Goal: Check status

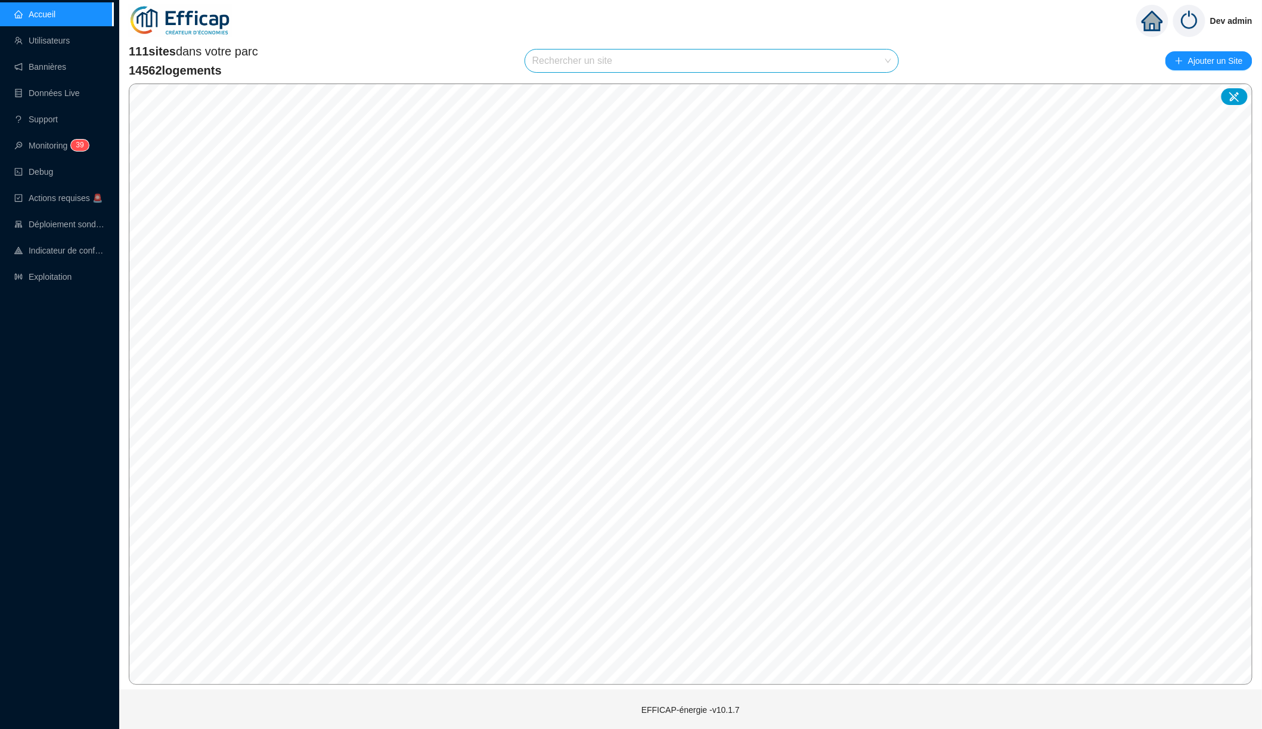
click at [621, 64] on input "search" at bounding box center [706, 60] width 348 height 23
type input "les oran"
click at [689, 59] on span "69004 - SDC Les Orangers" at bounding box center [711, 60] width 359 height 23
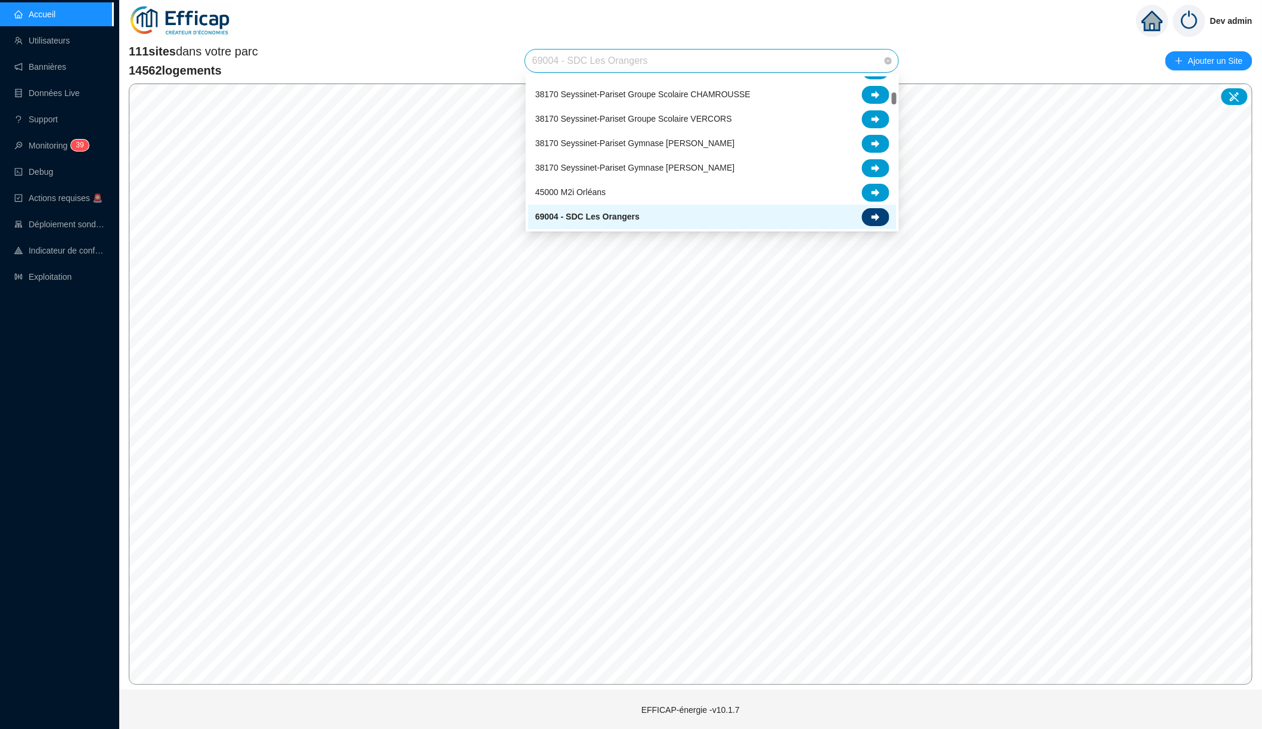
click at [875, 220] on icon at bounding box center [876, 217] width 8 height 8
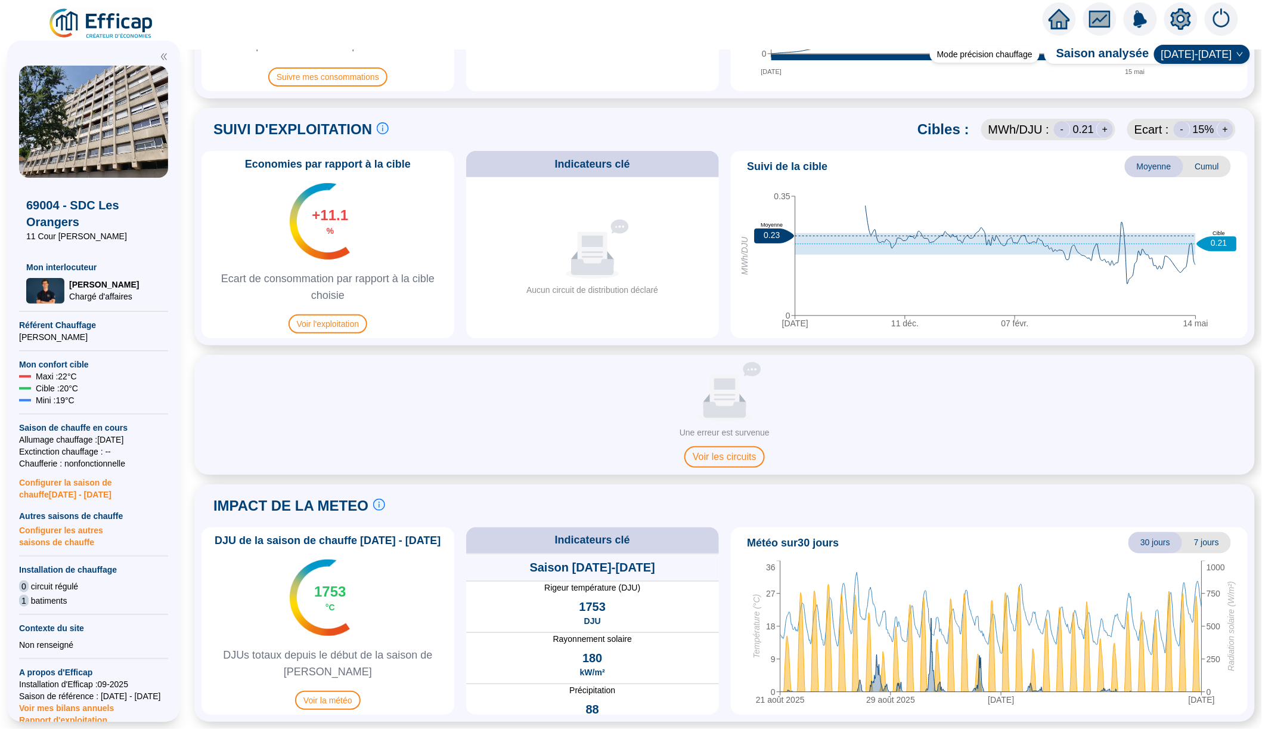
scroll to position [497, 0]
click at [355, 327] on span "Voir l'exploitation" at bounding box center [328, 324] width 79 height 19
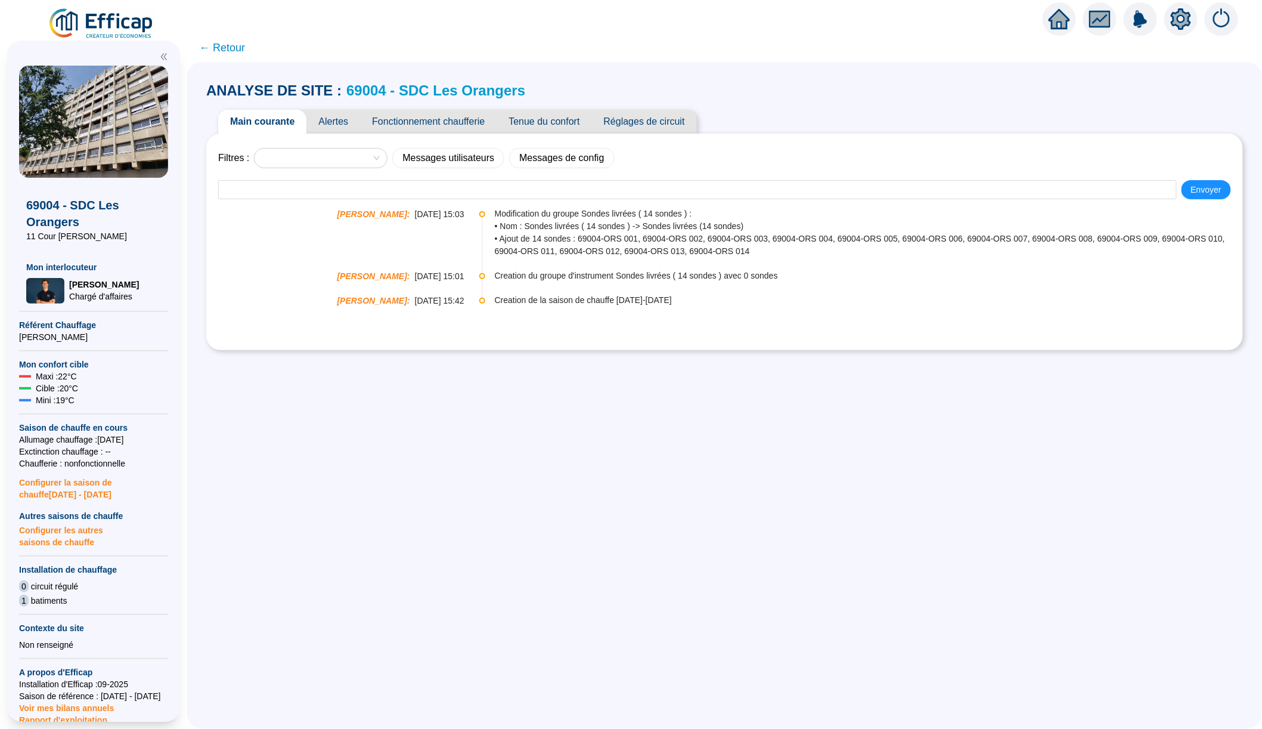
click at [350, 125] on span "Alertes" at bounding box center [333, 122] width 54 height 24
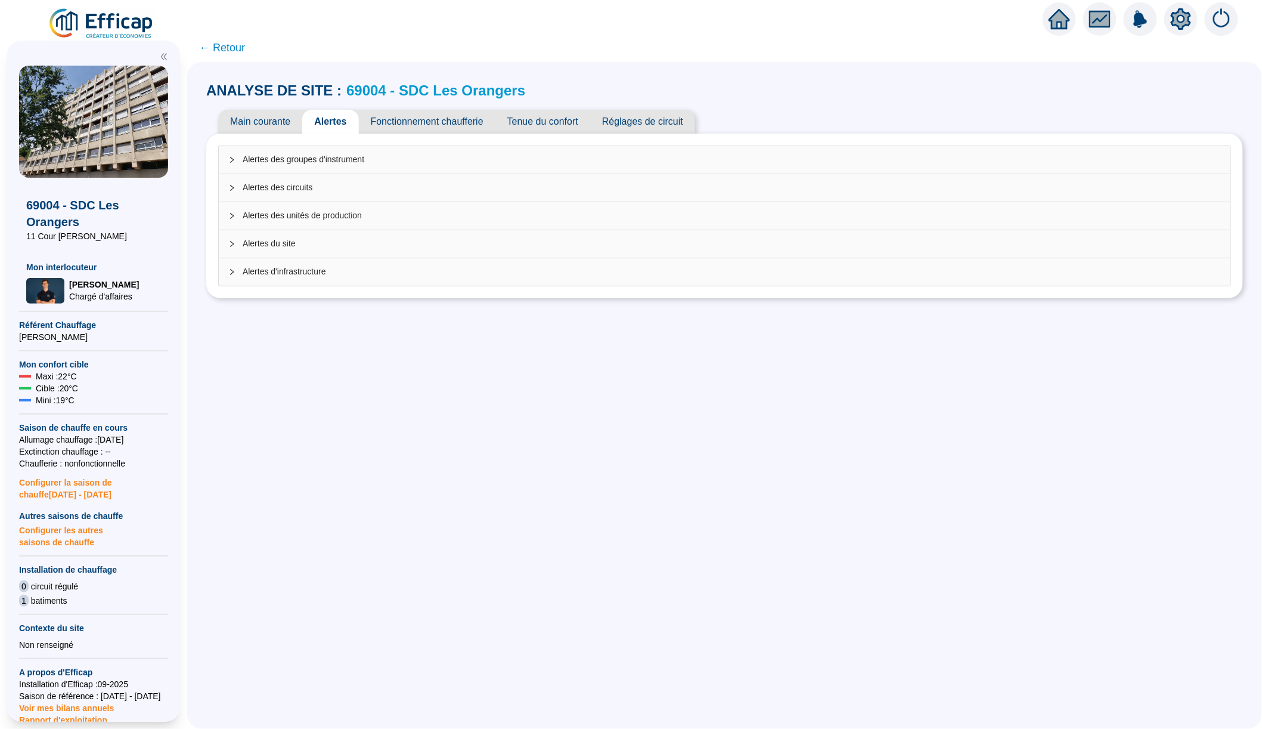
click at [400, 85] on link "69004 - SDC Les Orangers" at bounding box center [435, 90] width 179 height 16
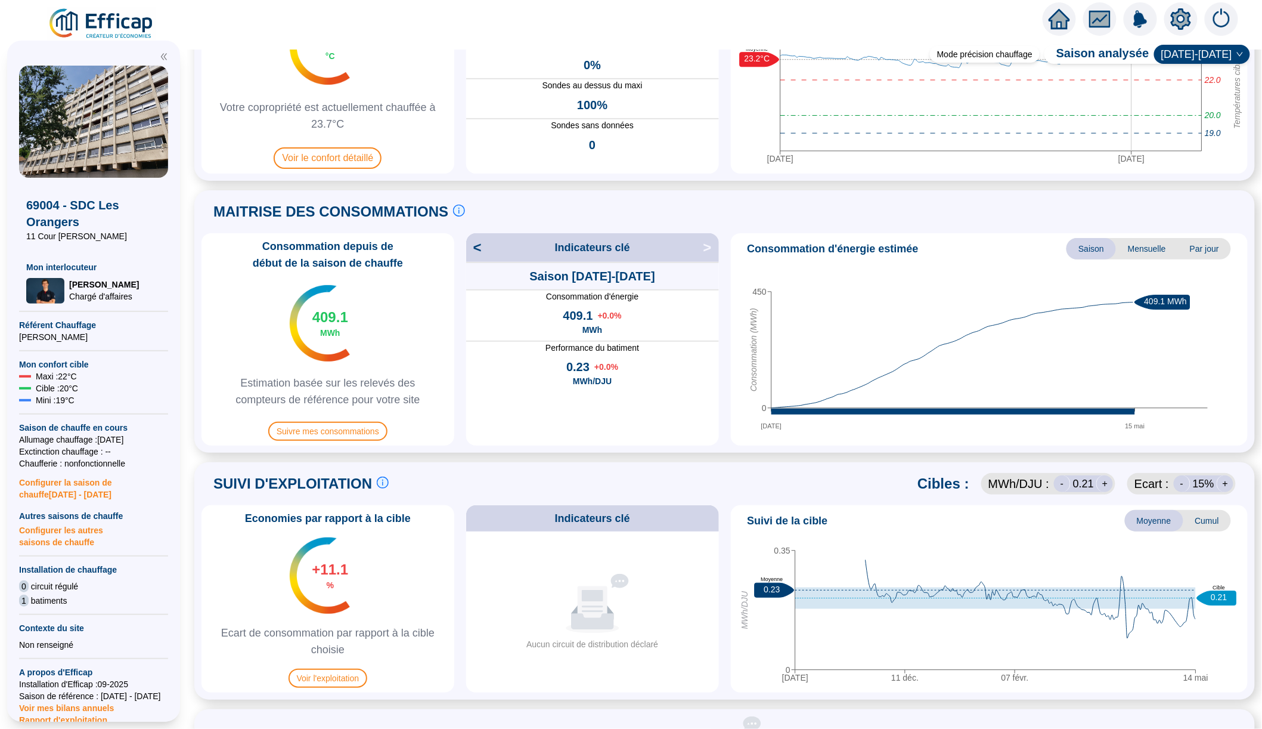
scroll to position [129, 0]
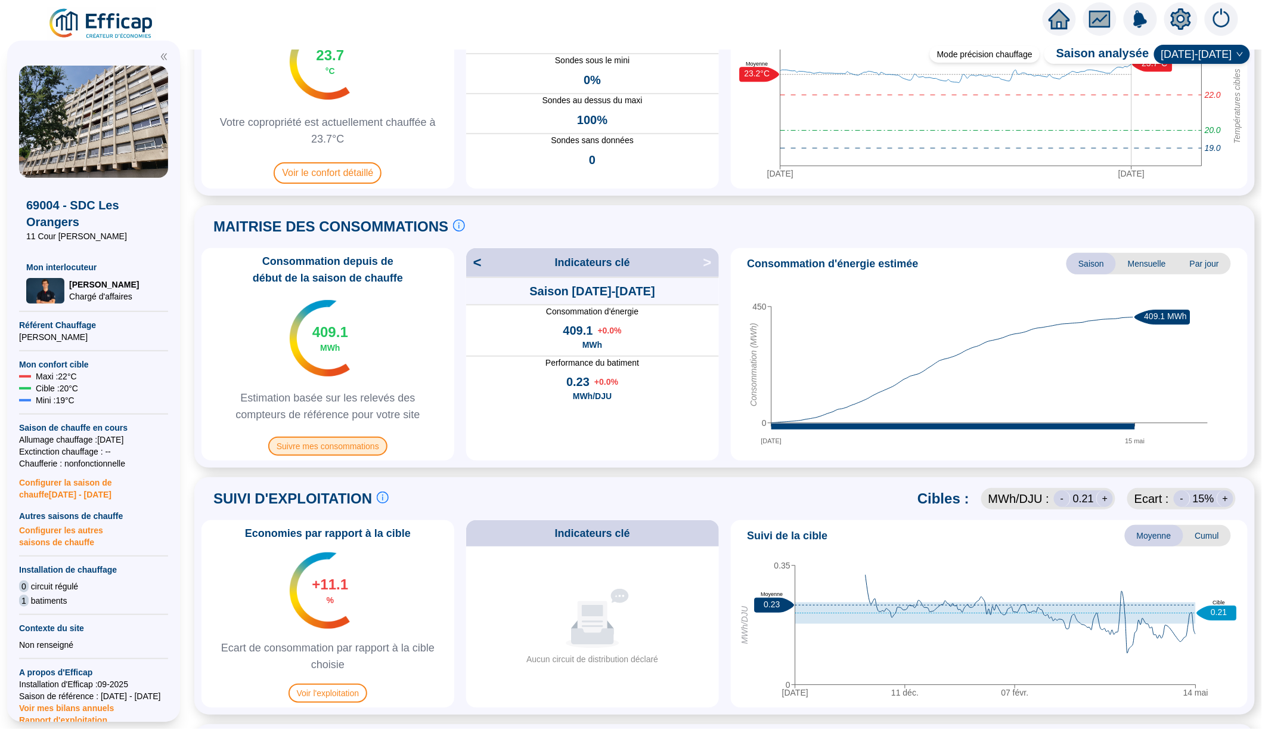
click at [373, 446] on span "Suivre mes consommations" at bounding box center [327, 445] width 119 height 19
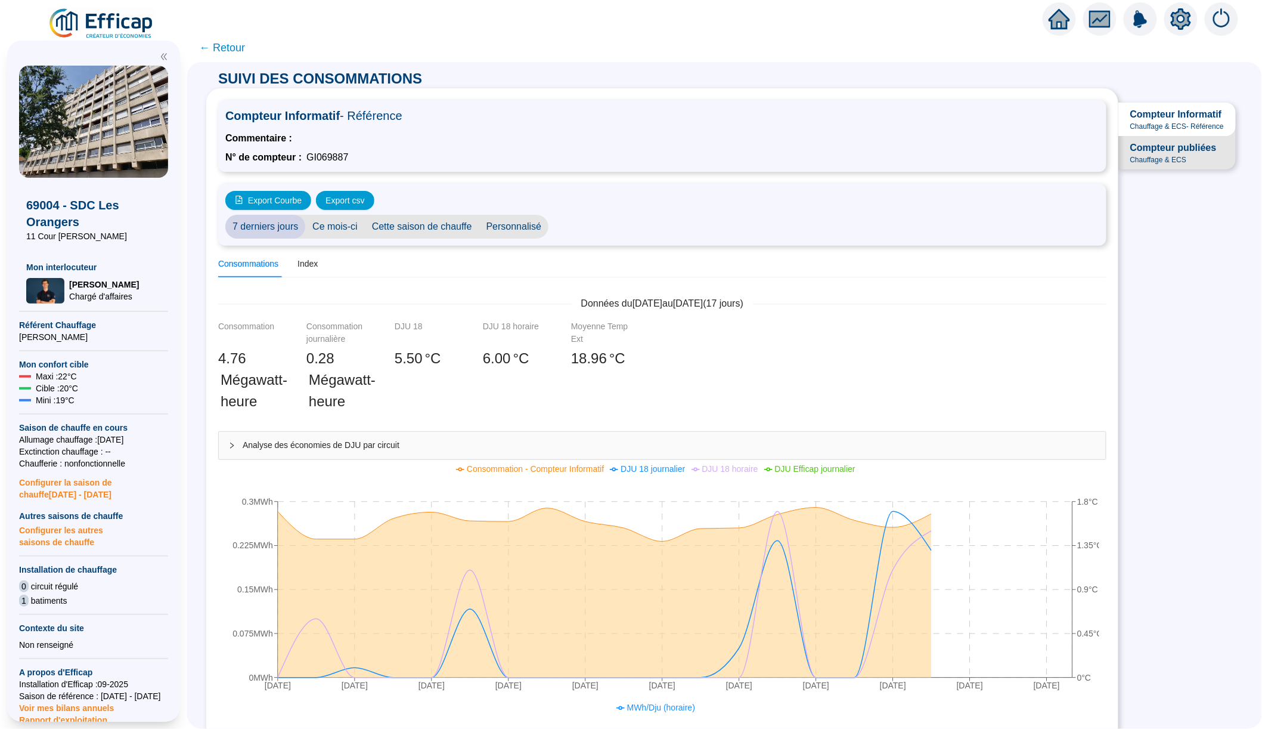
click at [464, 229] on span "Cette saison de chauffe" at bounding box center [422, 227] width 114 height 24
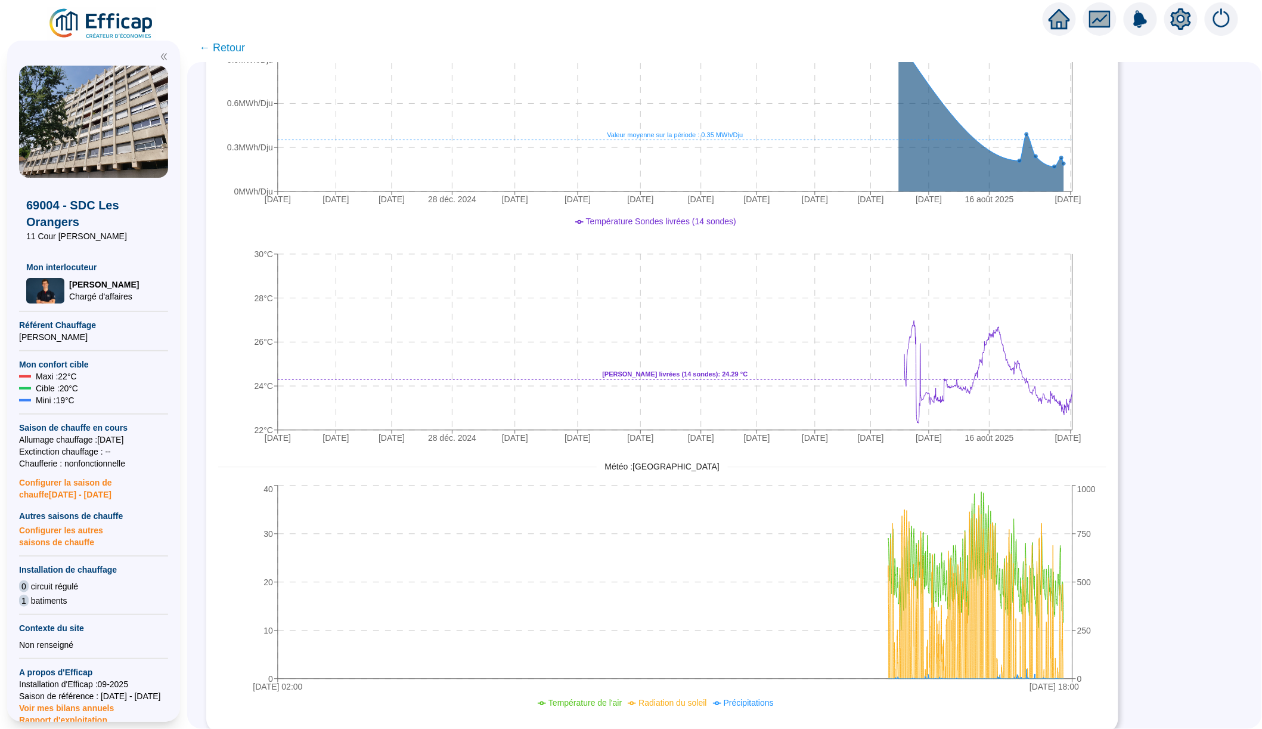
scroll to position [724, 0]
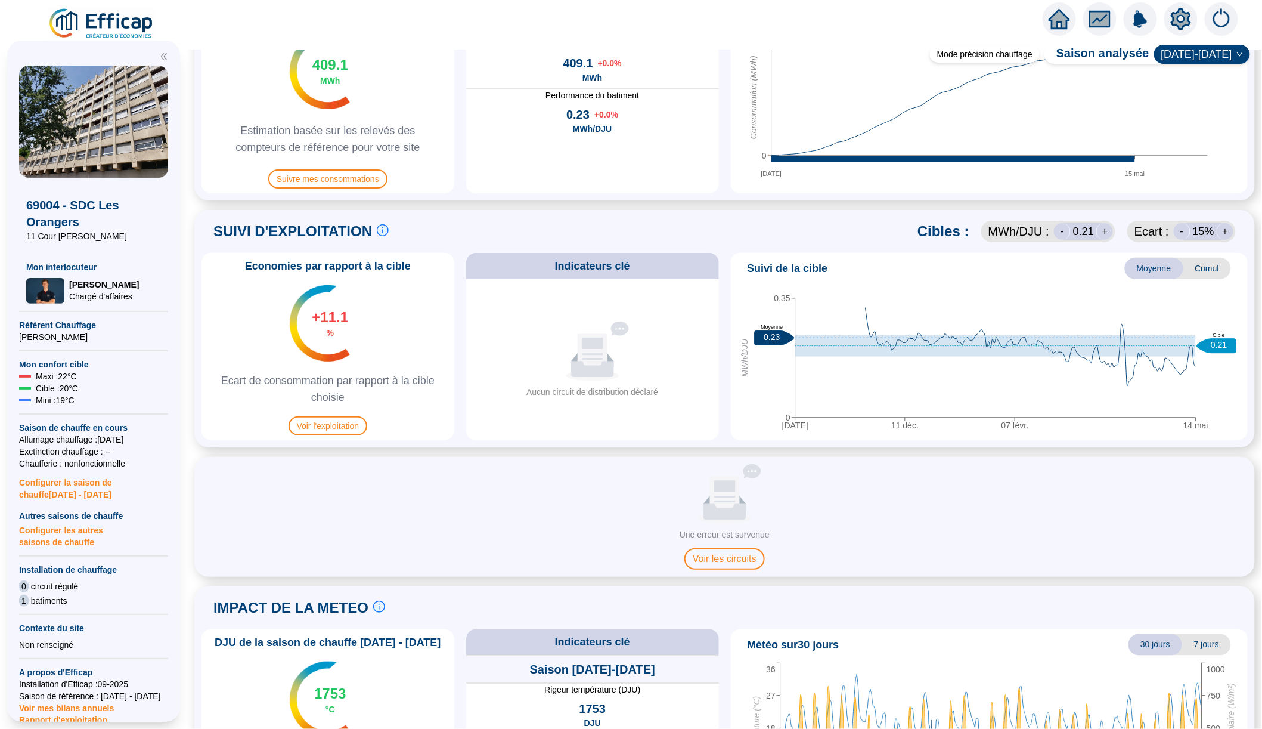
scroll to position [396, 0]
